Goal: Task Accomplishment & Management: Complete application form

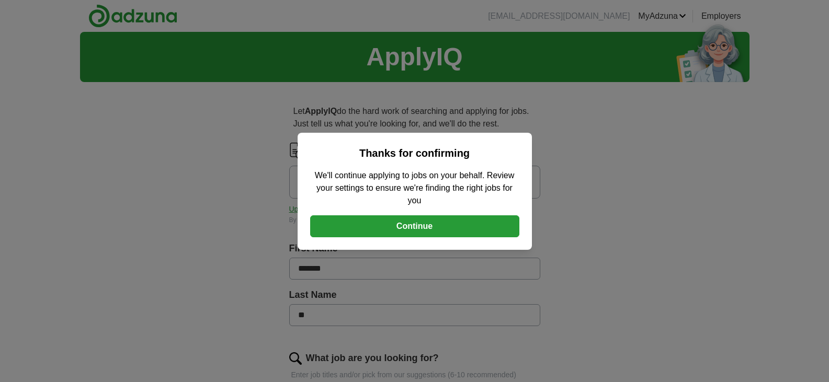
click at [432, 231] on button "Continue" at bounding box center [414, 227] width 209 height 22
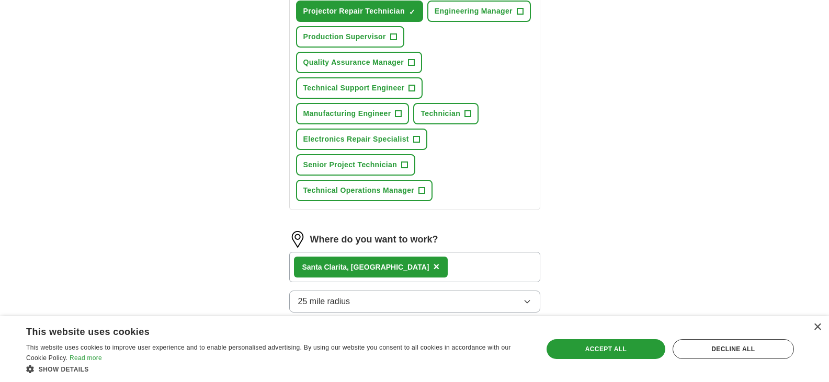
scroll to position [523, 0]
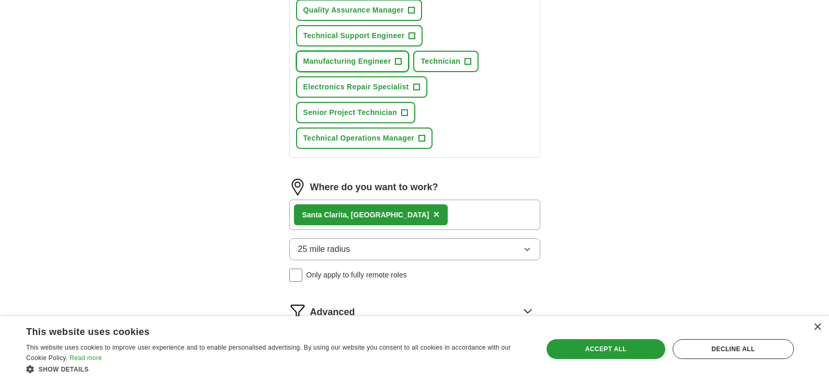
click at [402, 66] on span "+" at bounding box center [398, 62] width 6 height 8
click at [471, 66] on span "+" at bounding box center [468, 62] width 6 height 8
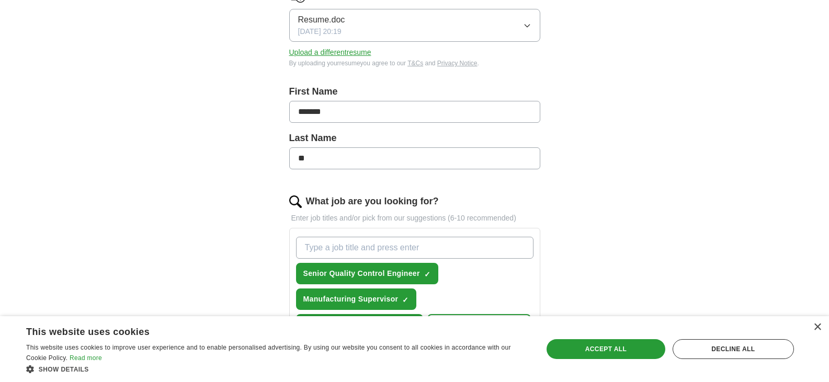
scroll to position [0, 0]
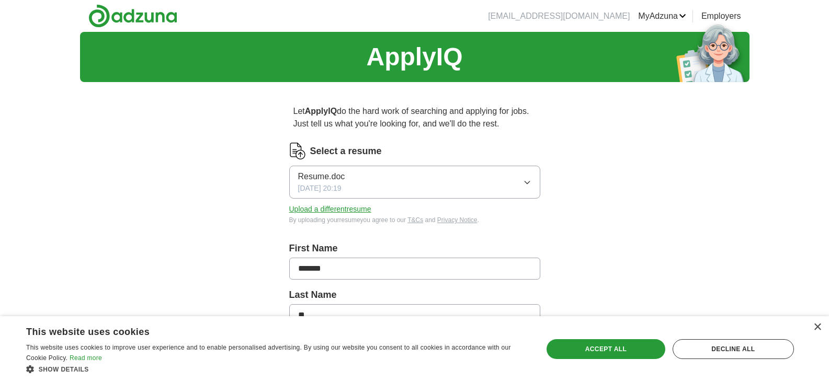
click at [380, 199] on button "Resume.doc [DATE] 20:19" at bounding box center [414, 182] width 251 height 33
click at [523, 187] on icon "button" at bounding box center [527, 182] width 8 height 8
click at [357, 215] on button "Upload a different resume" at bounding box center [330, 209] width 82 height 11
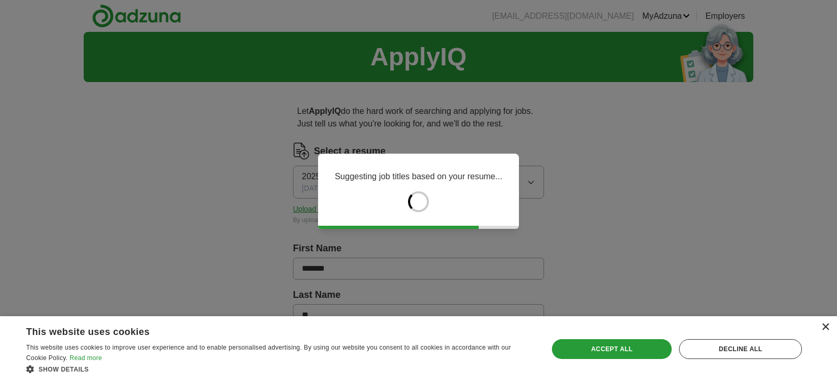
click at [828, 325] on div "×" at bounding box center [825, 328] width 8 height 8
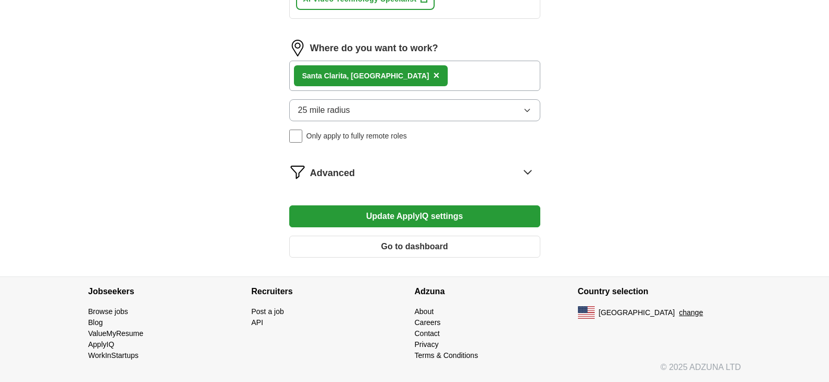
scroll to position [732, 0]
click at [523, 115] on icon "button" at bounding box center [527, 110] width 8 height 8
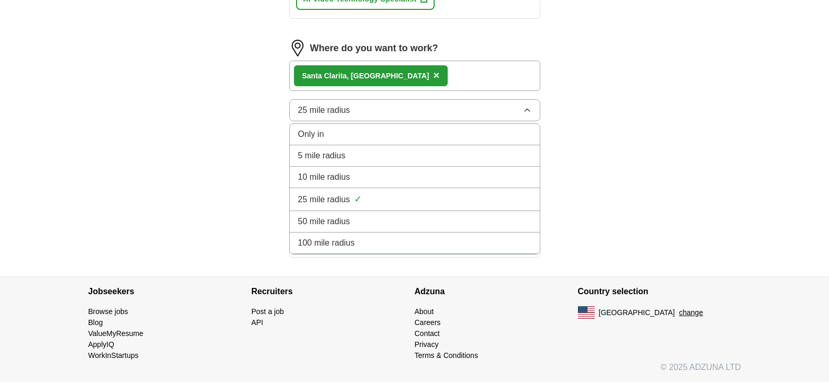
scroll to position [837, 0]
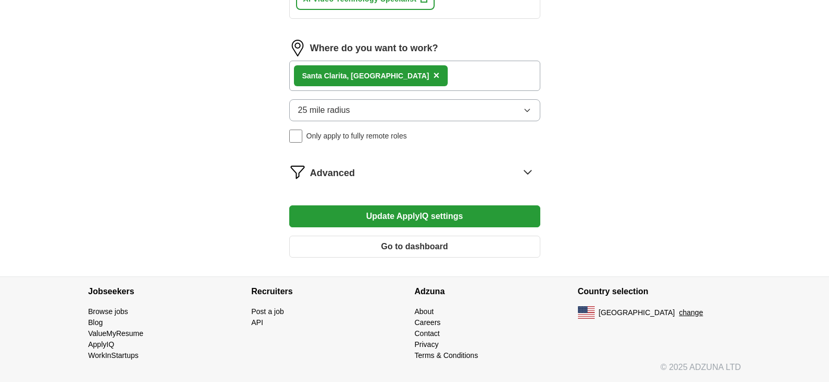
scroll to position [937, 0]
click at [435, 206] on button "Update ApplyIQ settings" at bounding box center [414, 217] width 251 height 22
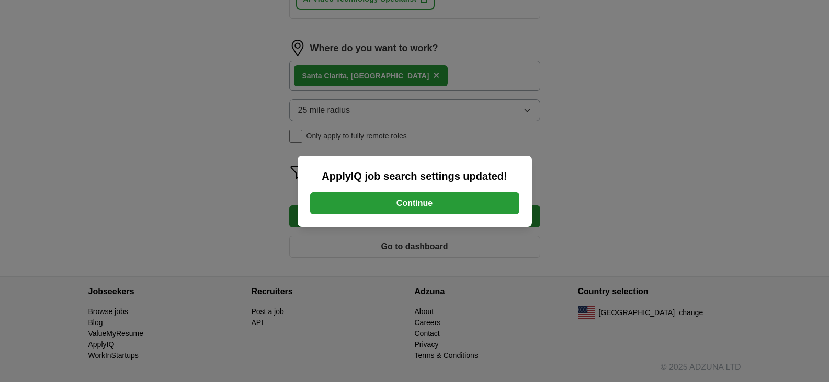
click at [429, 207] on button "Continue" at bounding box center [414, 204] width 209 height 22
